Goal: Information Seeking & Learning: Learn about a topic

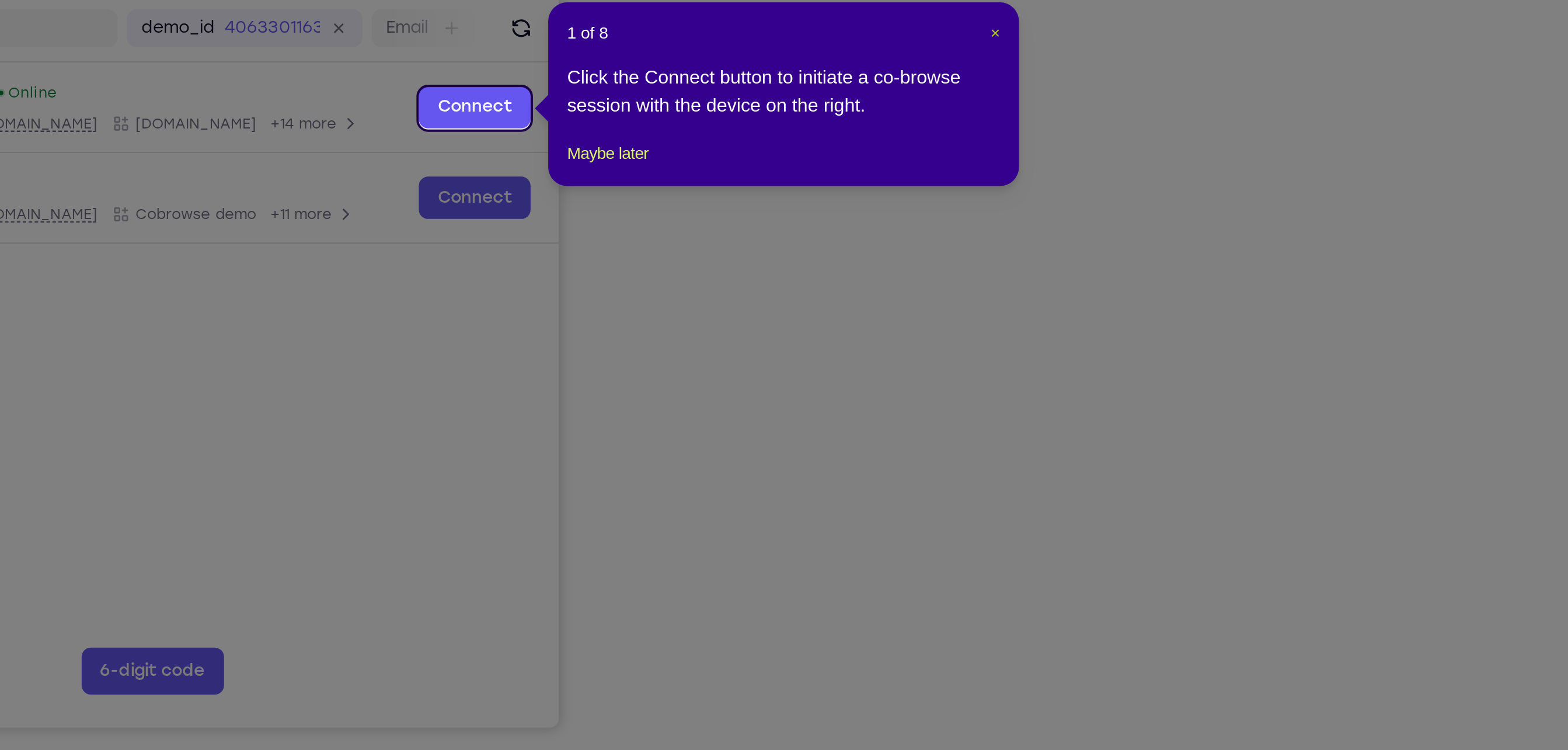
click at [1114, 198] on span "×" at bounding box center [1112, 198] width 5 height 9
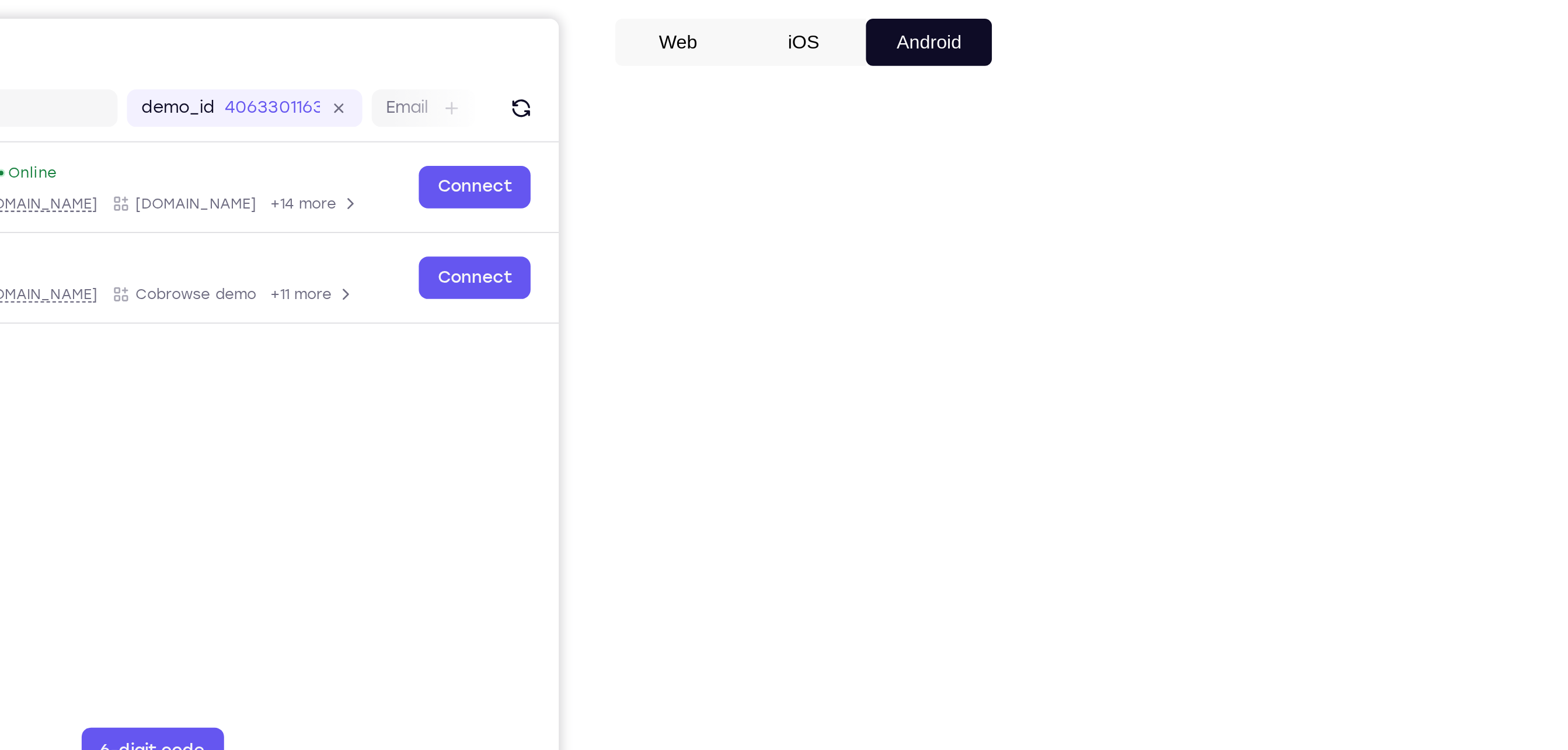
click at [1015, 160] on button "iOS" at bounding box center [1018, 164] width 63 height 24
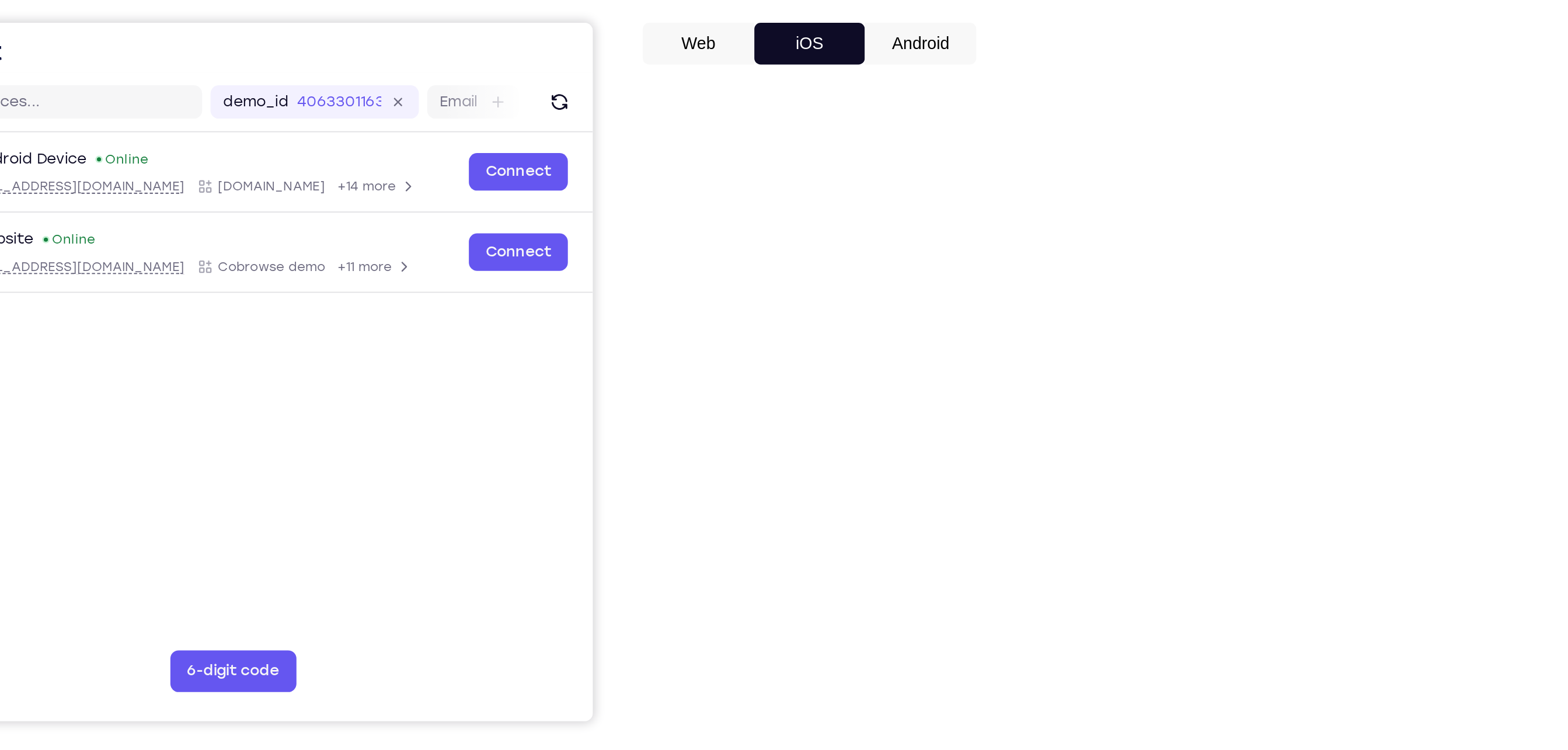
click at [1070, 169] on button "Android" at bounding box center [1080, 164] width 63 height 24
click at [1026, 175] on button "iOS" at bounding box center [1018, 164] width 63 height 24
click at [966, 157] on button "Web" at bounding box center [956, 164] width 63 height 24
click at [988, 166] on button "iOS" at bounding box center [1018, 164] width 63 height 24
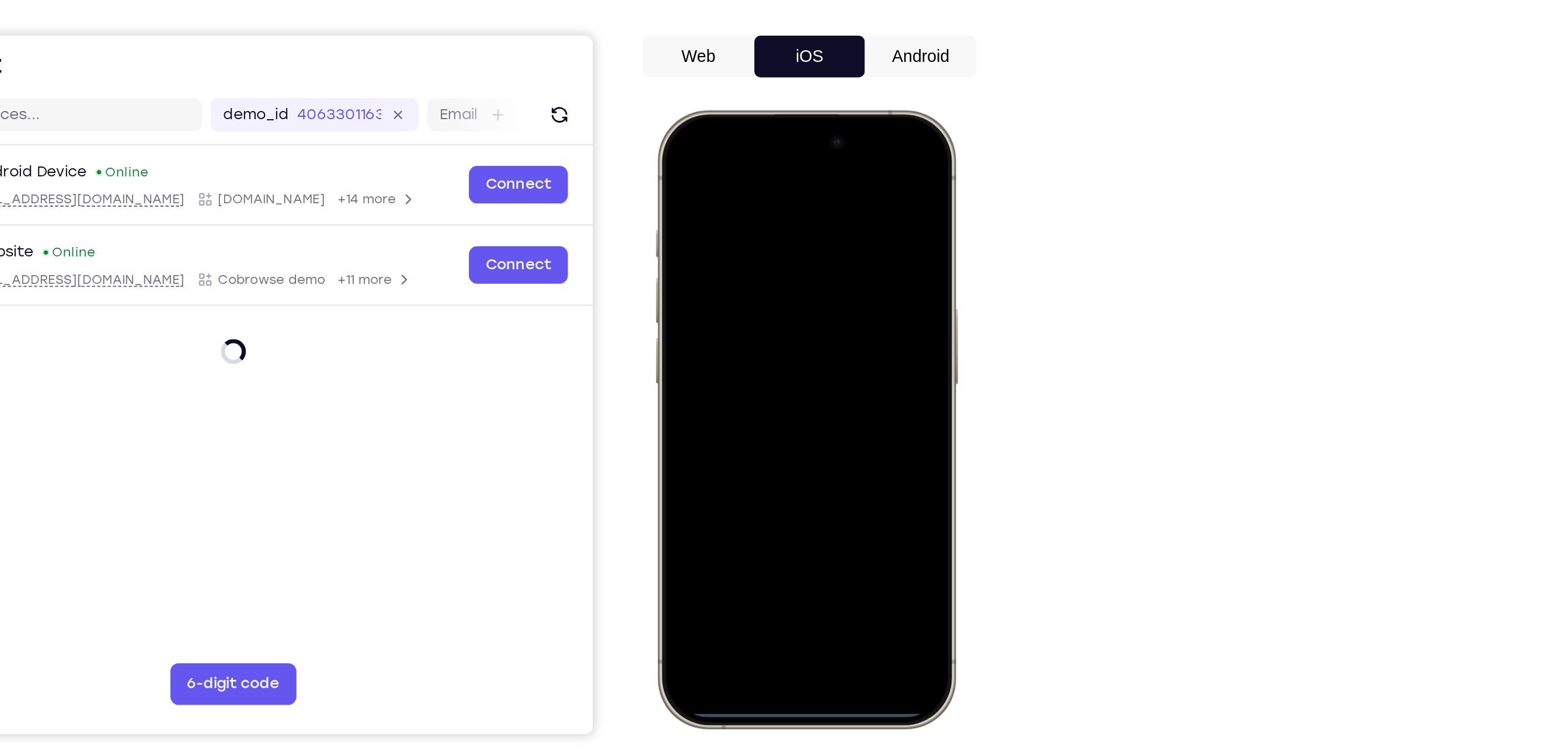
drag, startPoint x: 690, startPoint y: 116, endPoint x: 678, endPoint y: 423, distance: 307.2
click at [678, 423] on div at bounding box center [738, 282] width 154 height 334
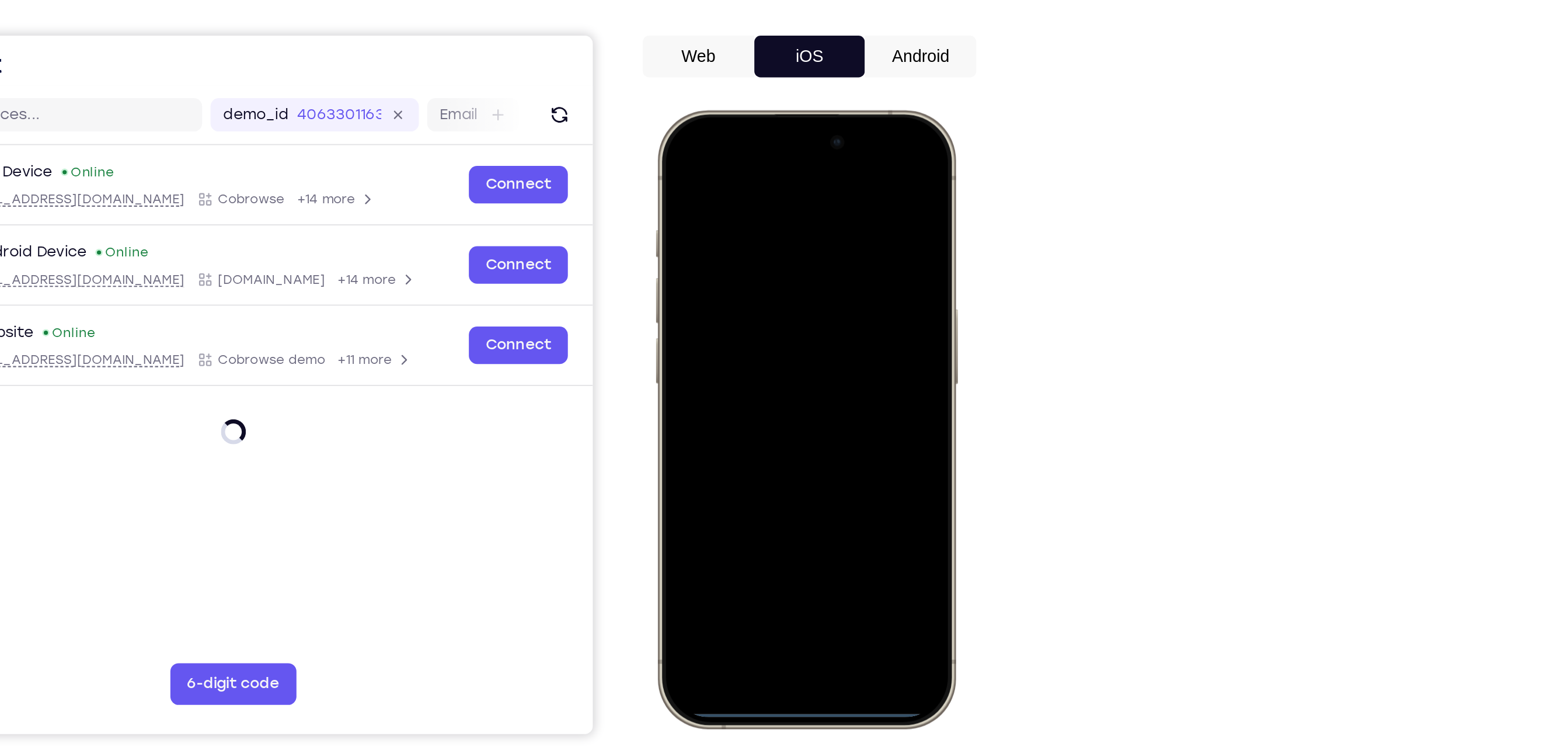
drag, startPoint x: 742, startPoint y: 148, endPoint x: 757, endPoint y: 417, distance: 269.4
click at [757, 417] on div at bounding box center [738, 282] width 154 height 334
click at [727, 421] on div at bounding box center [738, 282] width 154 height 334
click at [732, 426] on div at bounding box center [738, 282] width 154 height 334
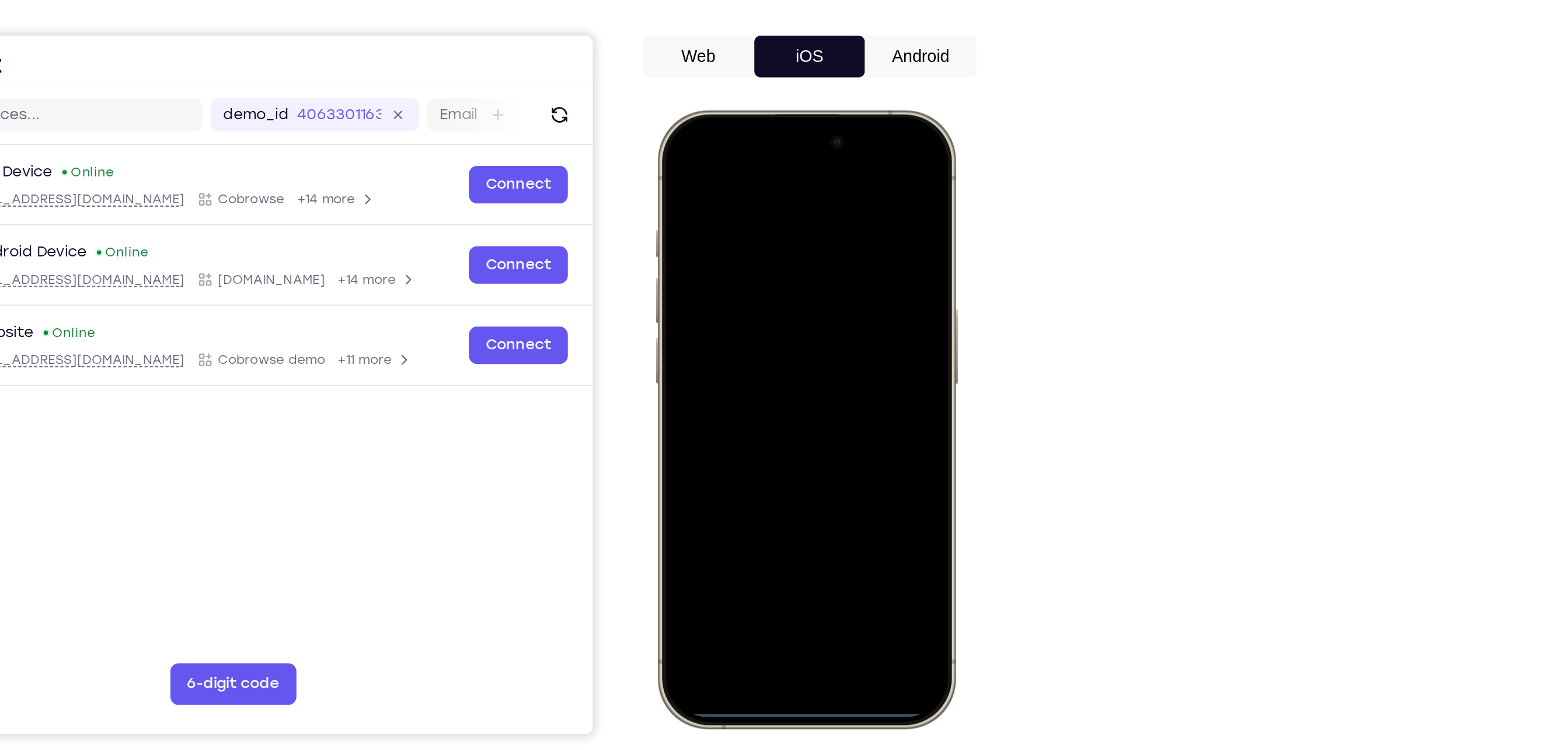
click at [795, 147] on div at bounding box center [738, 282] width 154 height 334
click at [724, 198] on div at bounding box center [738, 282] width 154 height 334
click at [708, 405] on div at bounding box center [738, 282] width 154 height 334
click at [731, 301] on div at bounding box center [738, 282] width 154 height 334
click at [734, 311] on div at bounding box center [738, 282] width 154 height 334
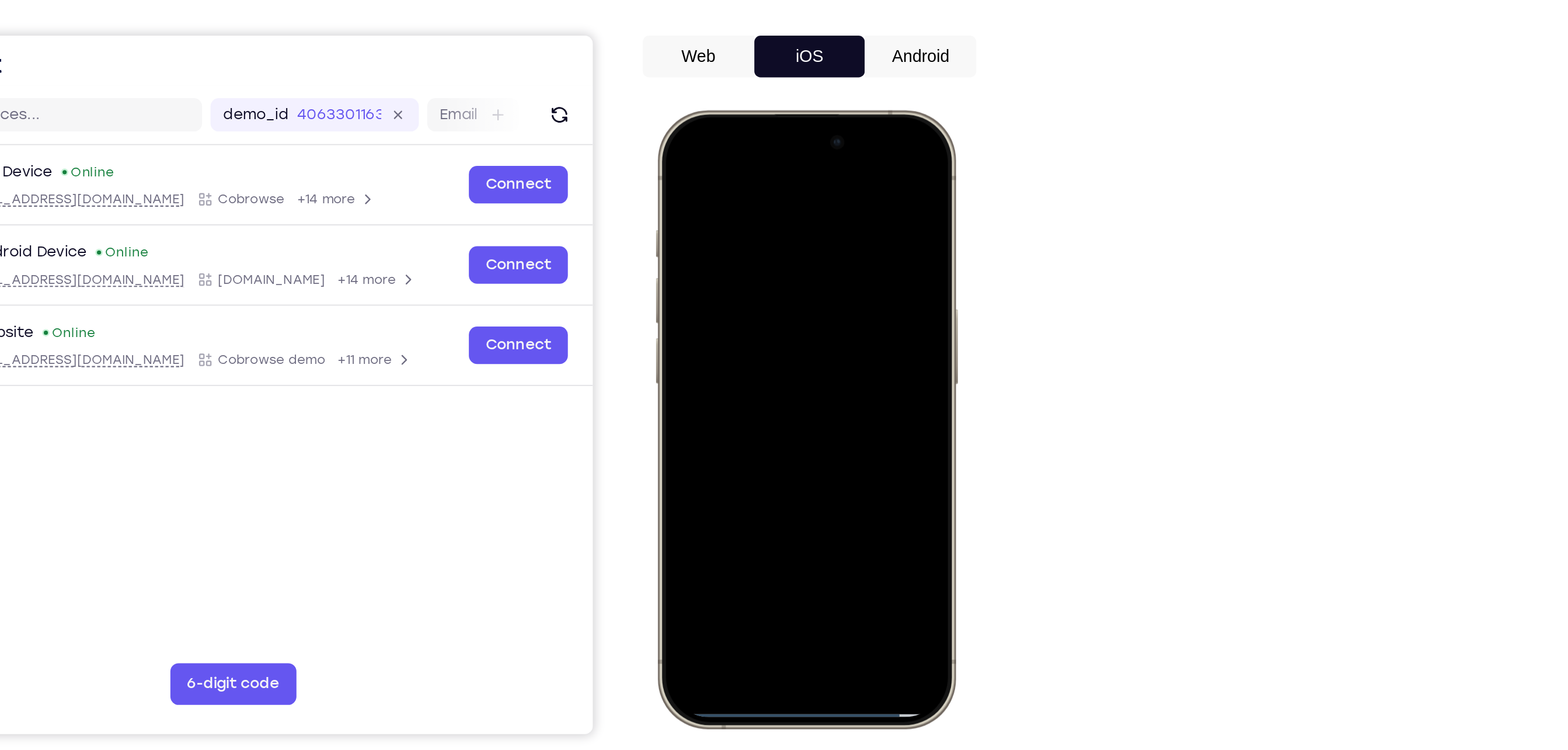
click at [719, 219] on div at bounding box center [738, 282] width 154 height 334
click at [723, 242] on div at bounding box center [738, 282] width 154 height 334
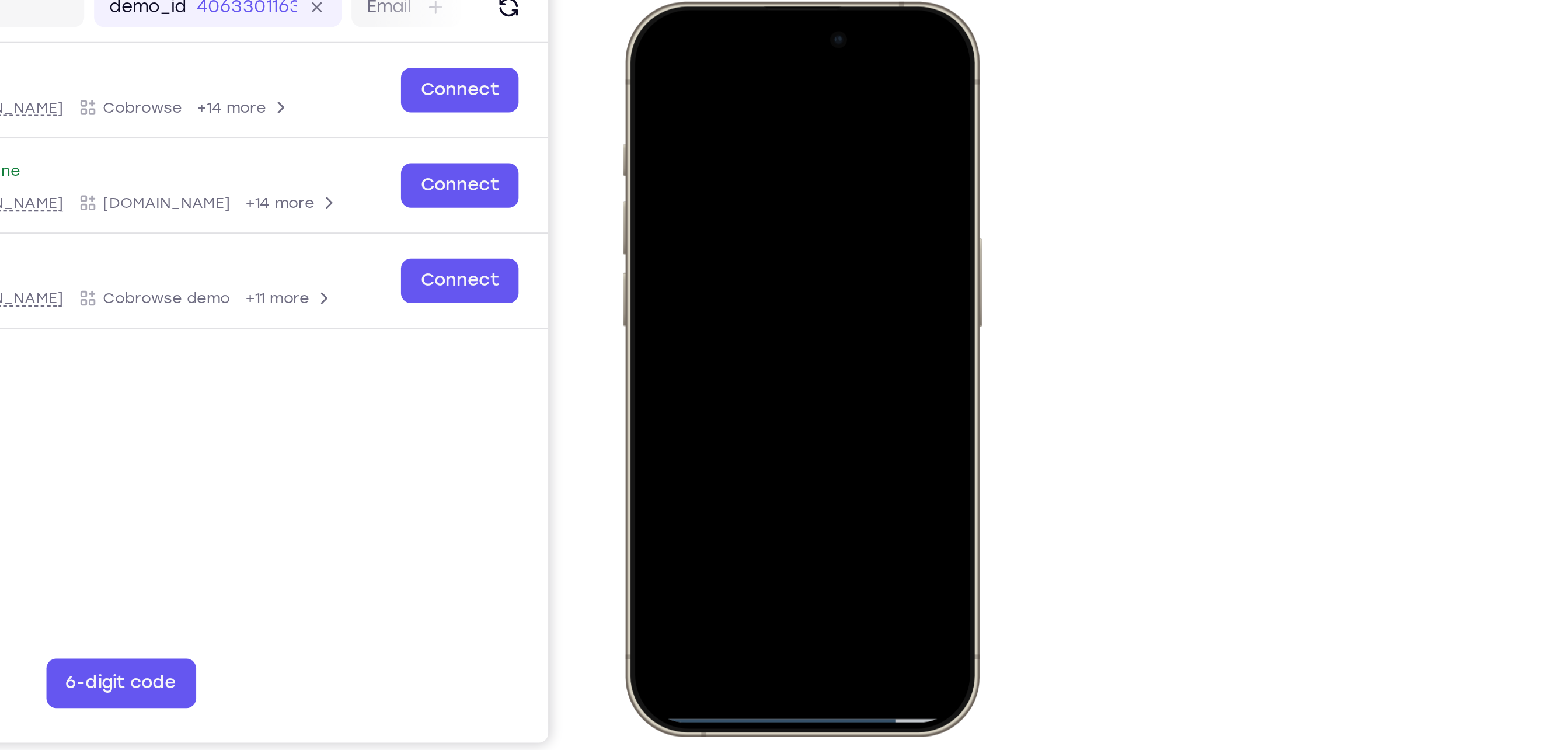
click at [708, 152] on div at bounding box center [705, 174] width 154 height 334
click at [705, 267] on div at bounding box center [705, 174] width 154 height 334
click at [658, 118] on div at bounding box center [705, 174] width 154 height 334
click at [690, 146] on div at bounding box center [705, 174] width 154 height 334
click at [772, 61] on div at bounding box center [705, 174] width 154 height 334
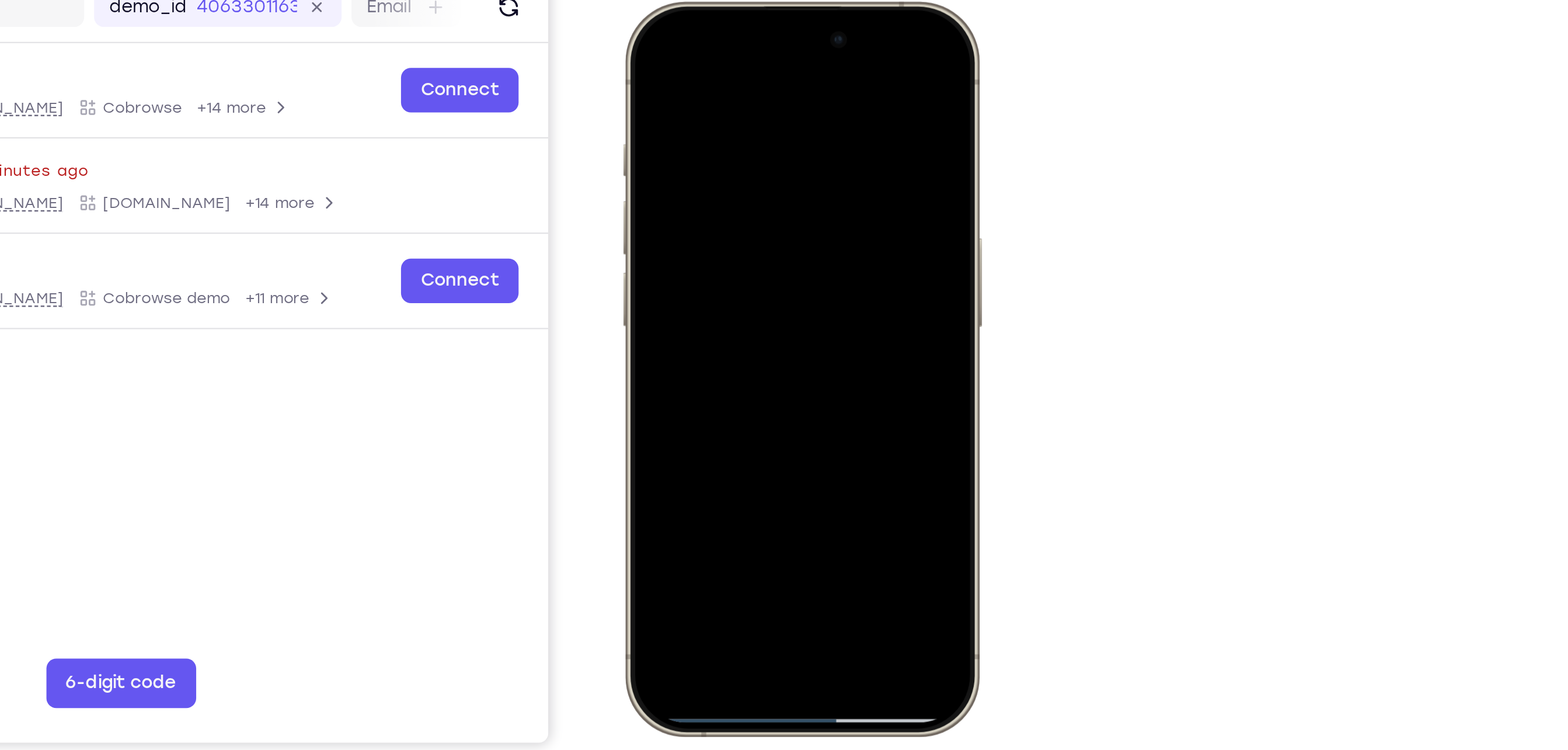
click at [770, 58] on div at bounding box center [705, 174] width 154 height 334
click at [773, 62] on div at bounding box center [705, 174] width 154 height 334
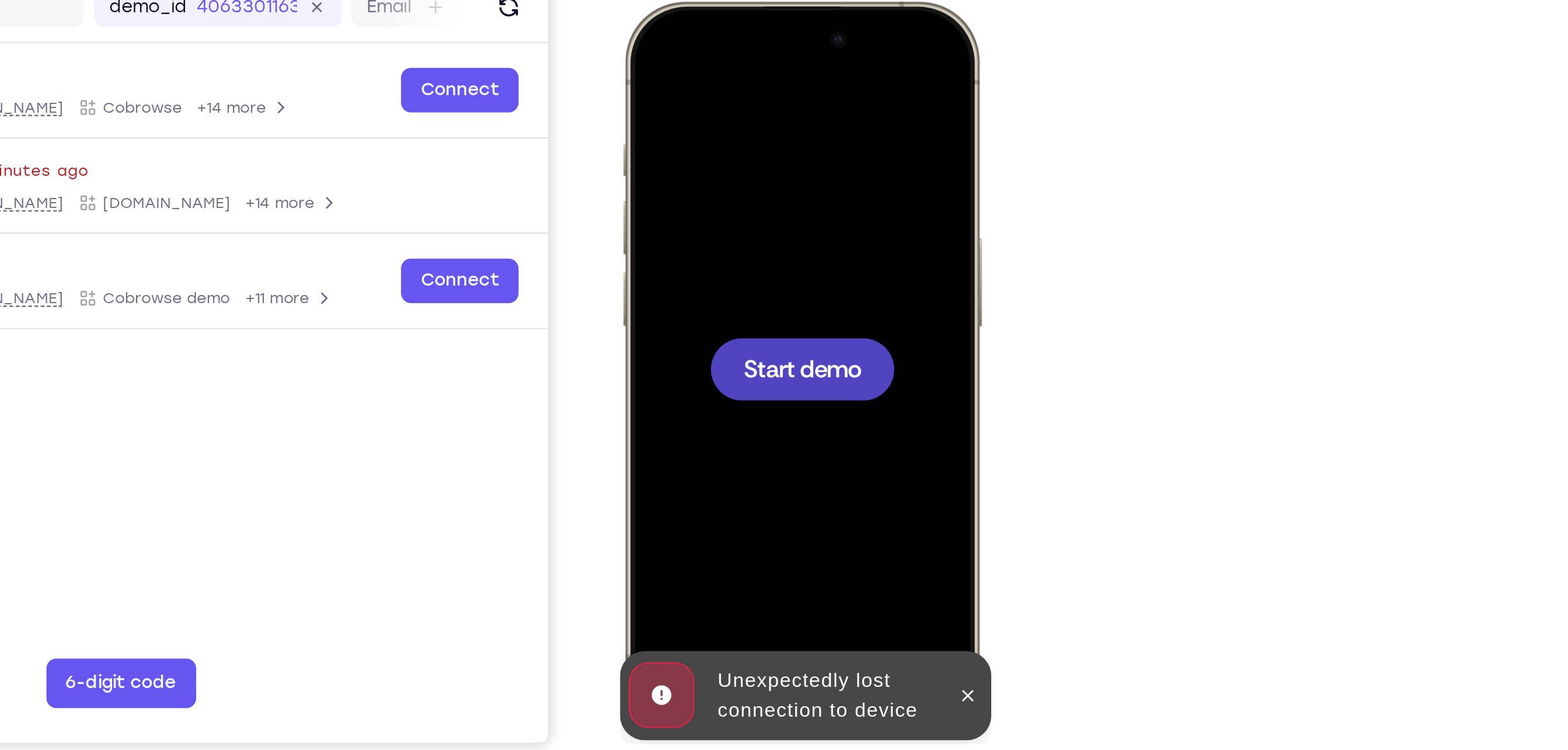
click at [693, 175] on span "Start demo" at bounding box center [706, 174] width 56 height 11
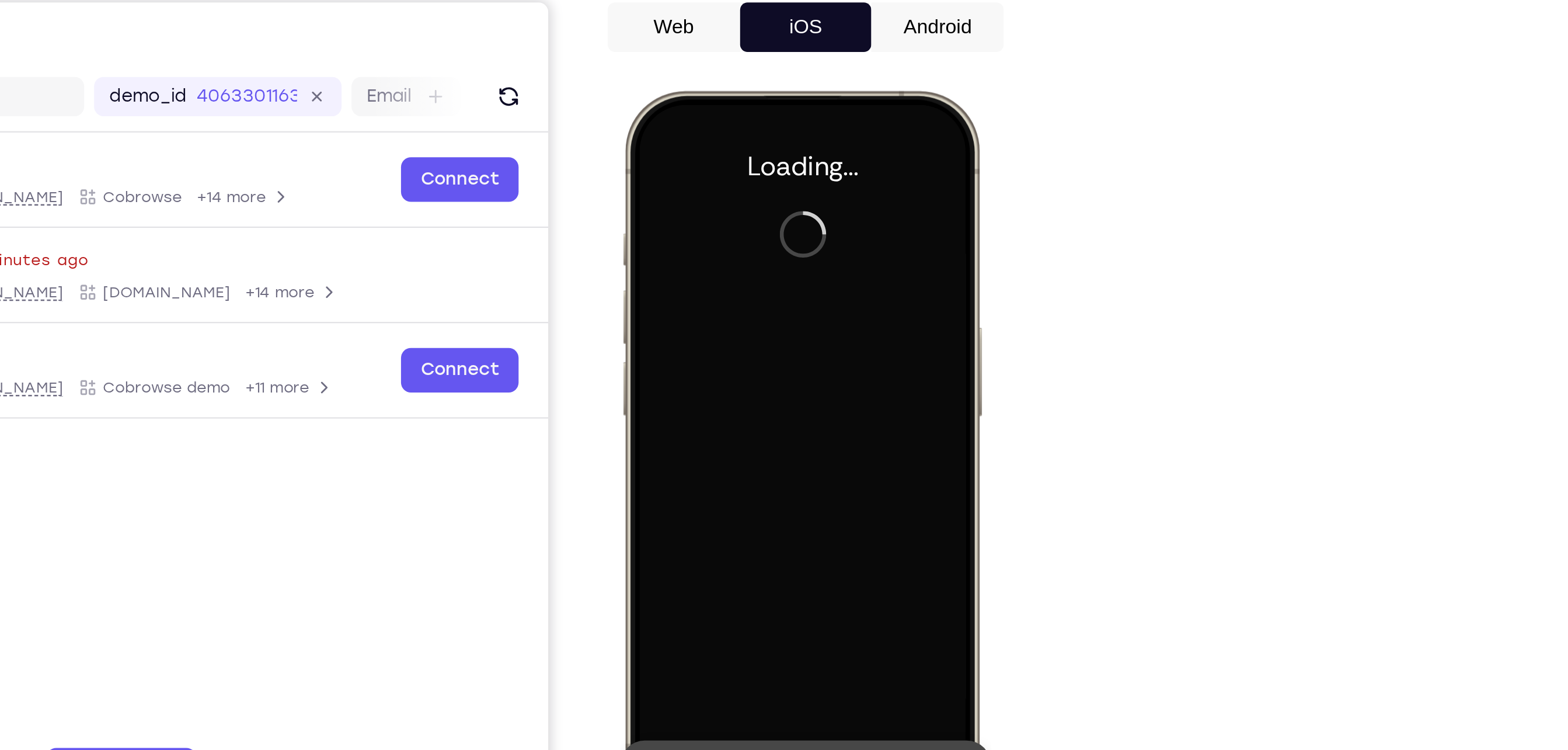
click at [1070, 169] on button "Android" at bounding box center [1080, 164] width 63 height 24
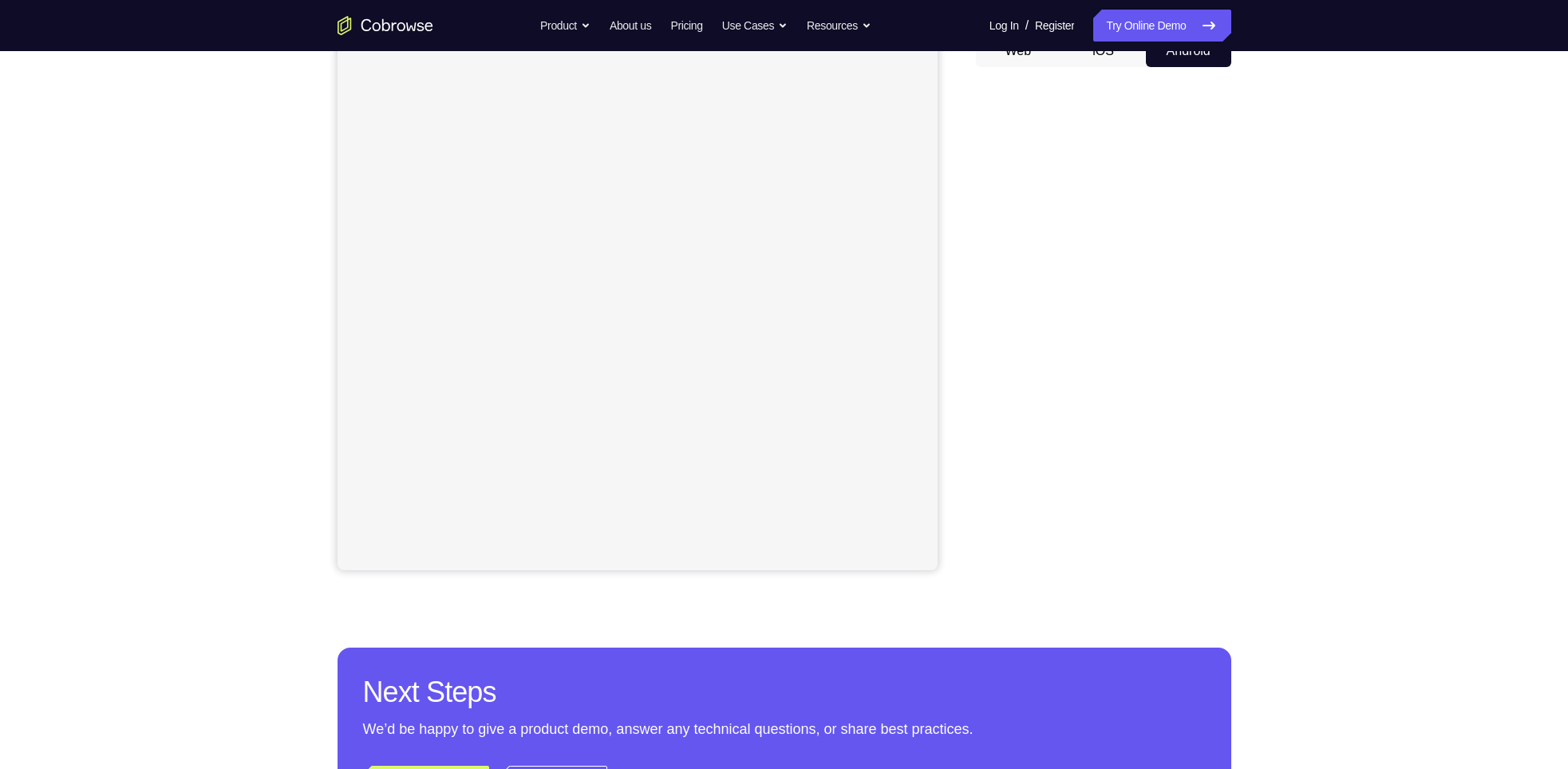
scroll to position [173, 0]
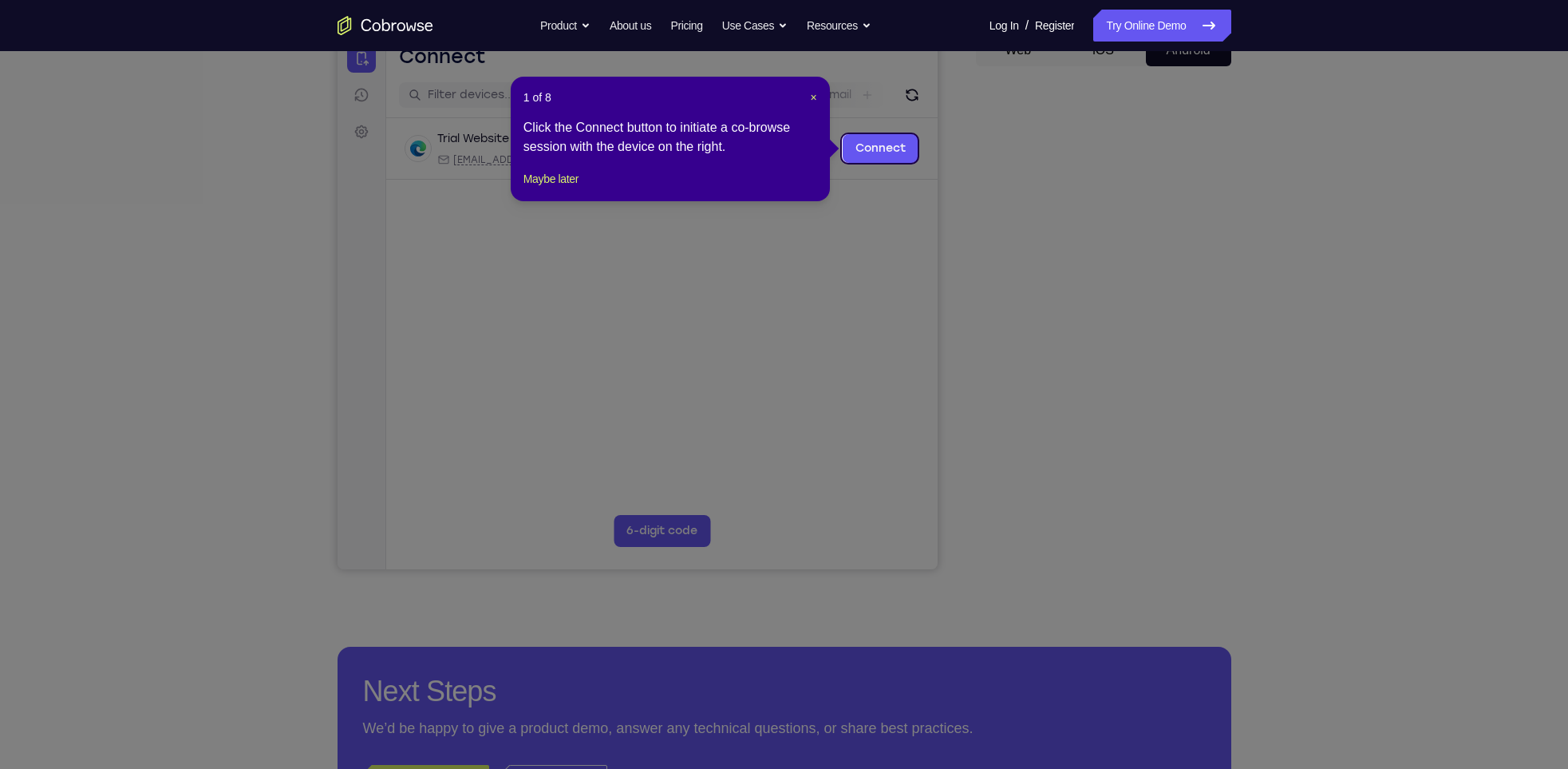
click at [1104, 539] on icon at bounding box center [793, 384] width 1586 height 769
click at [813, 100] on span "×" at bounding box center [813, 97] width 7 height 12
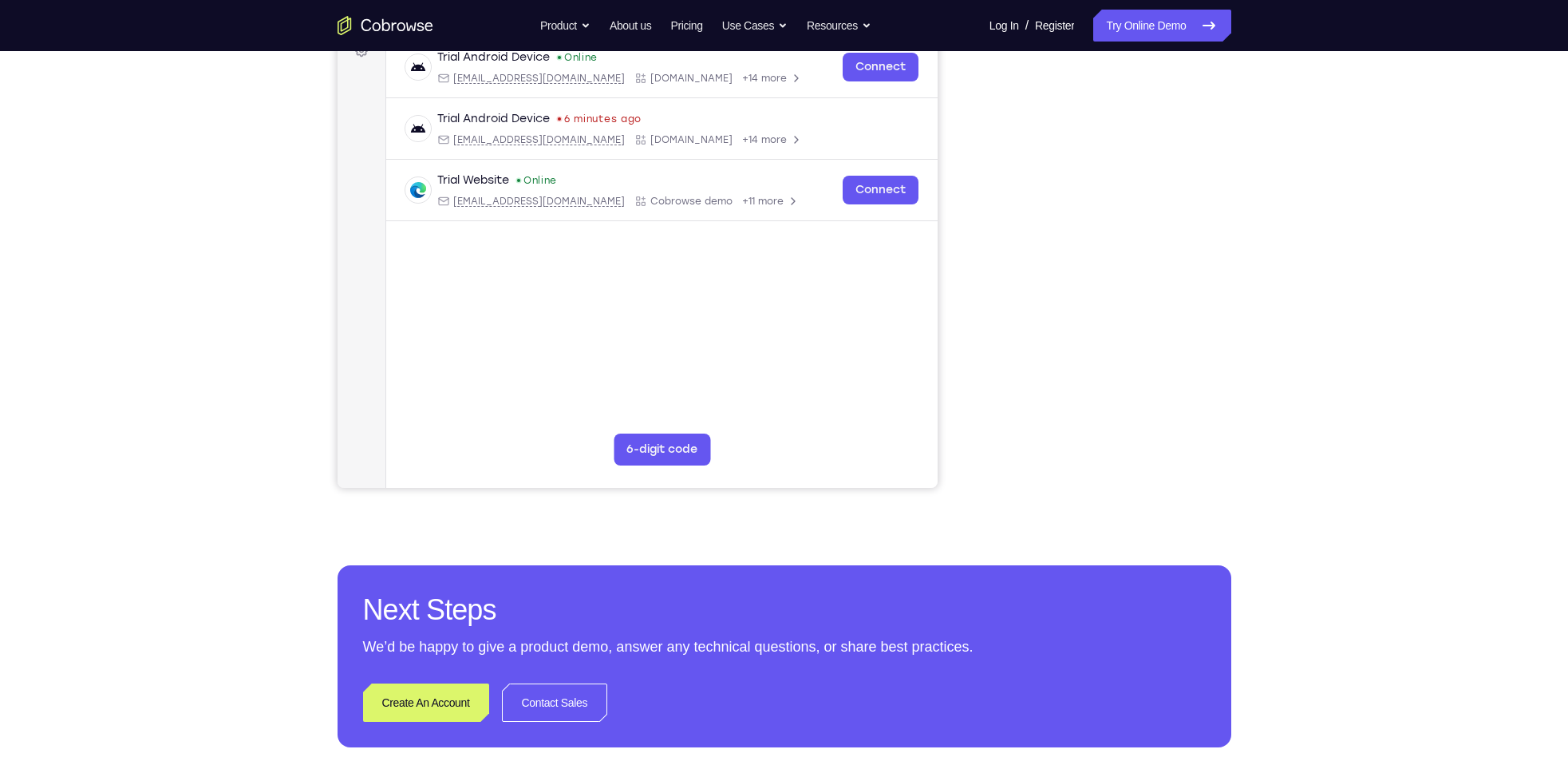
scroll to position [250, 0]
